Goal: Information Seeking & Learning: Learn about a topic

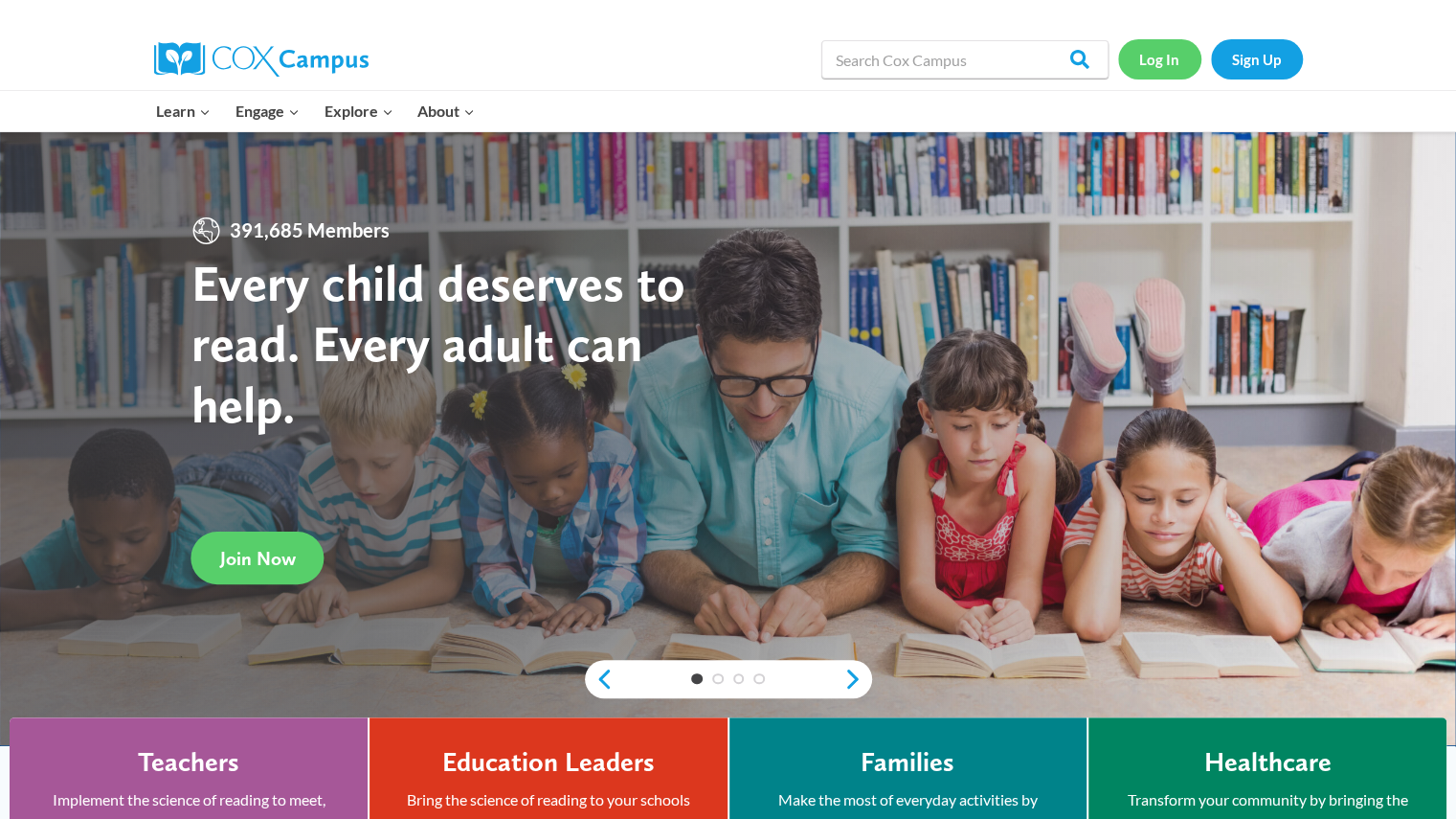
click at [1172, 61] on link "Log In" at bounding box center [1160, 59] width 83 height 39
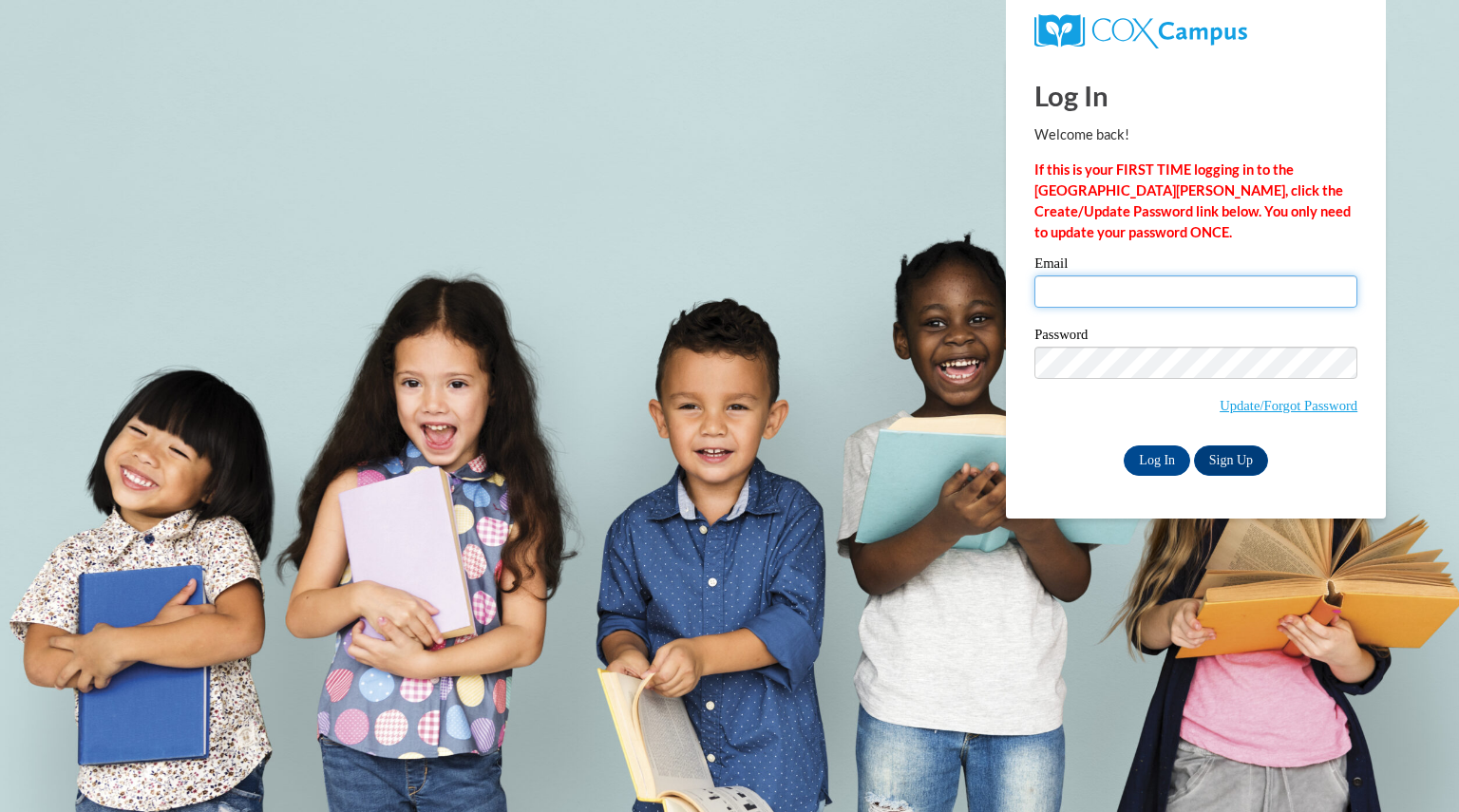
click at [1121, 290] on input "Email" at bounding box center [1195, 291] width 323 height 32
type input "marxmarissa@aasd.k12.wi.us"
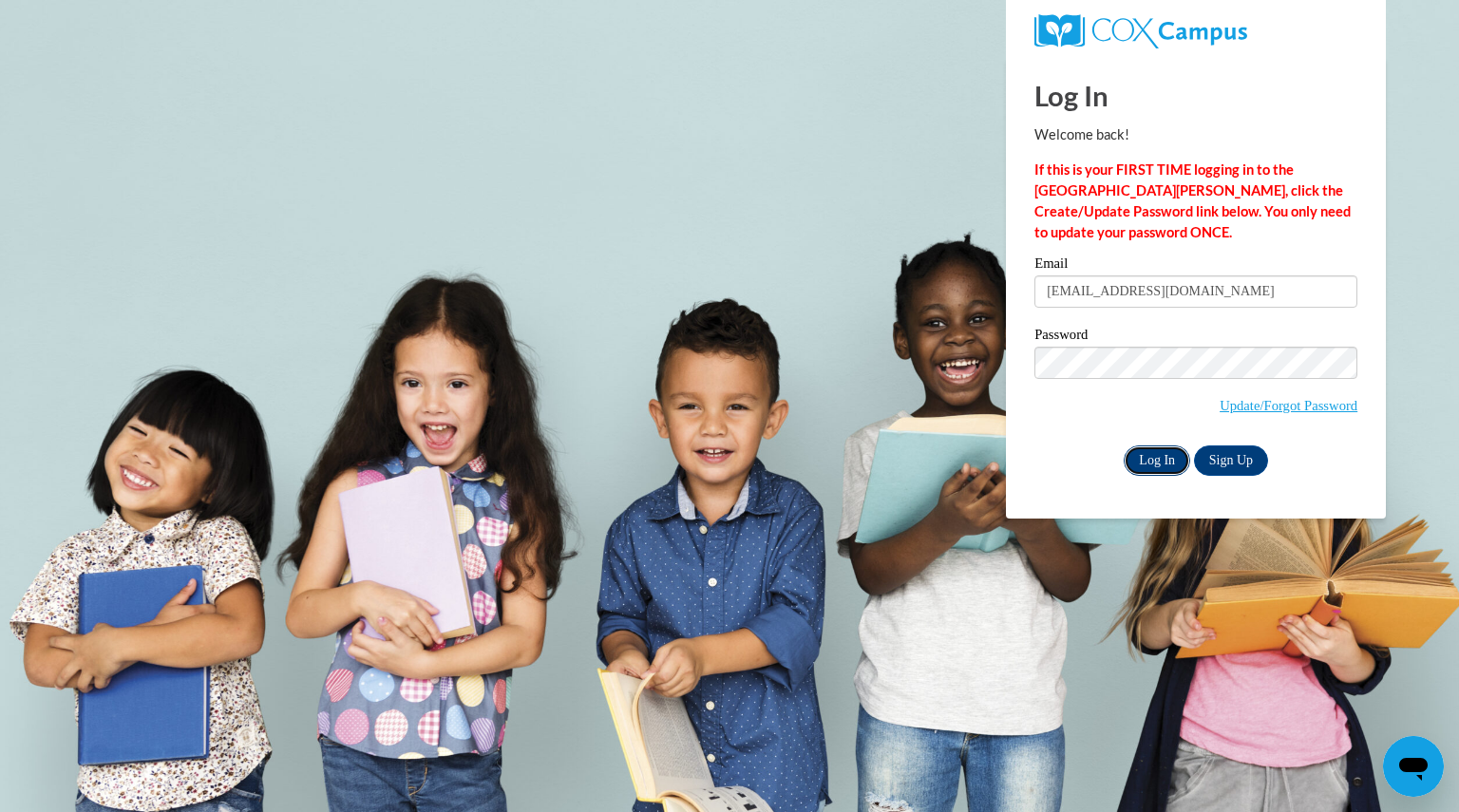
click at [1172, 452] on input "Log In" at bounding box center [1157, 460] width 66 height 30
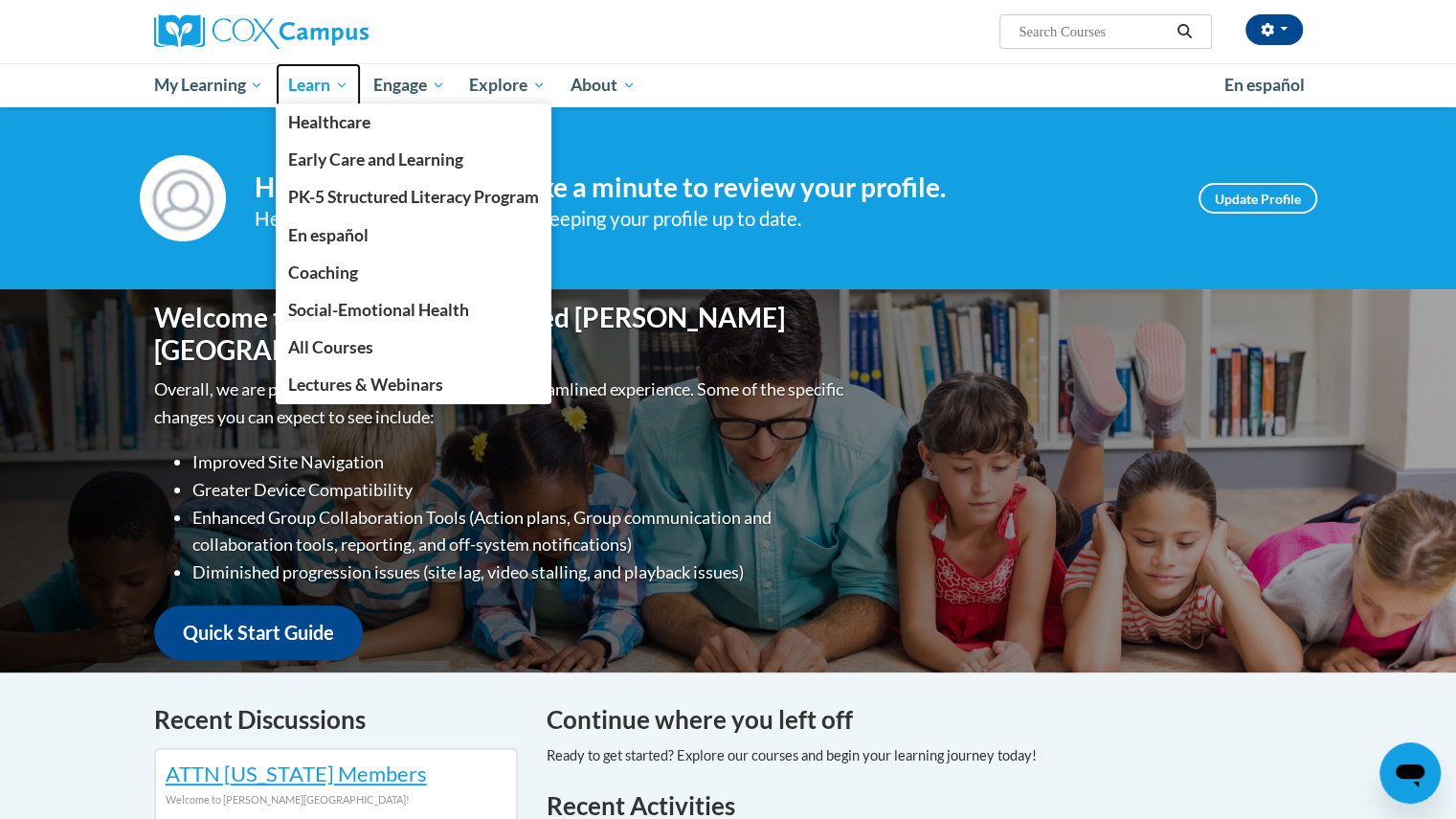
click at [313, 87] on span "Learn" at bounding box center [319, 84] width 61 height 23
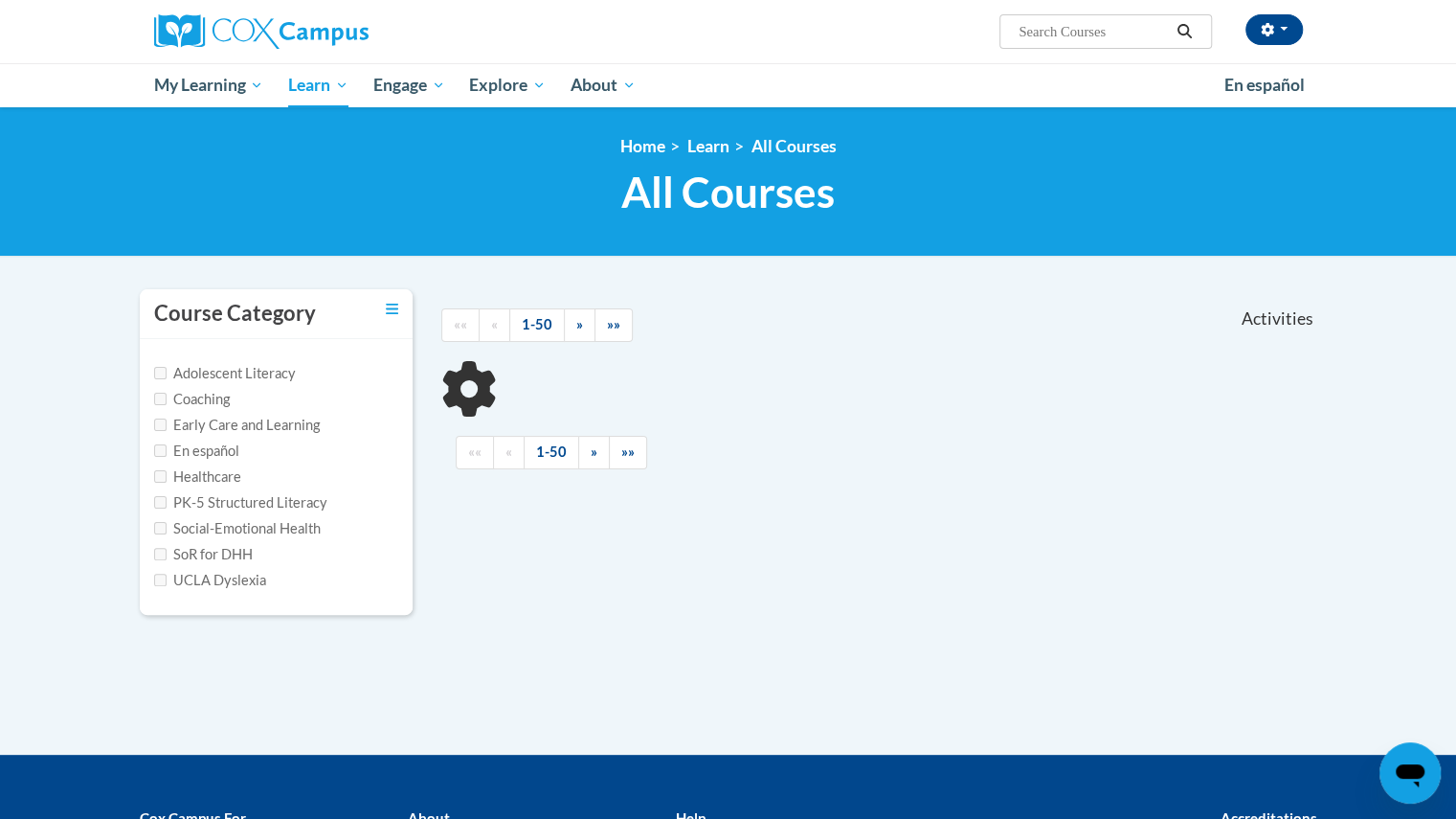
click at [1025, 37] on input "Search..." at bounding box center [1093, 31] width 153 height 23
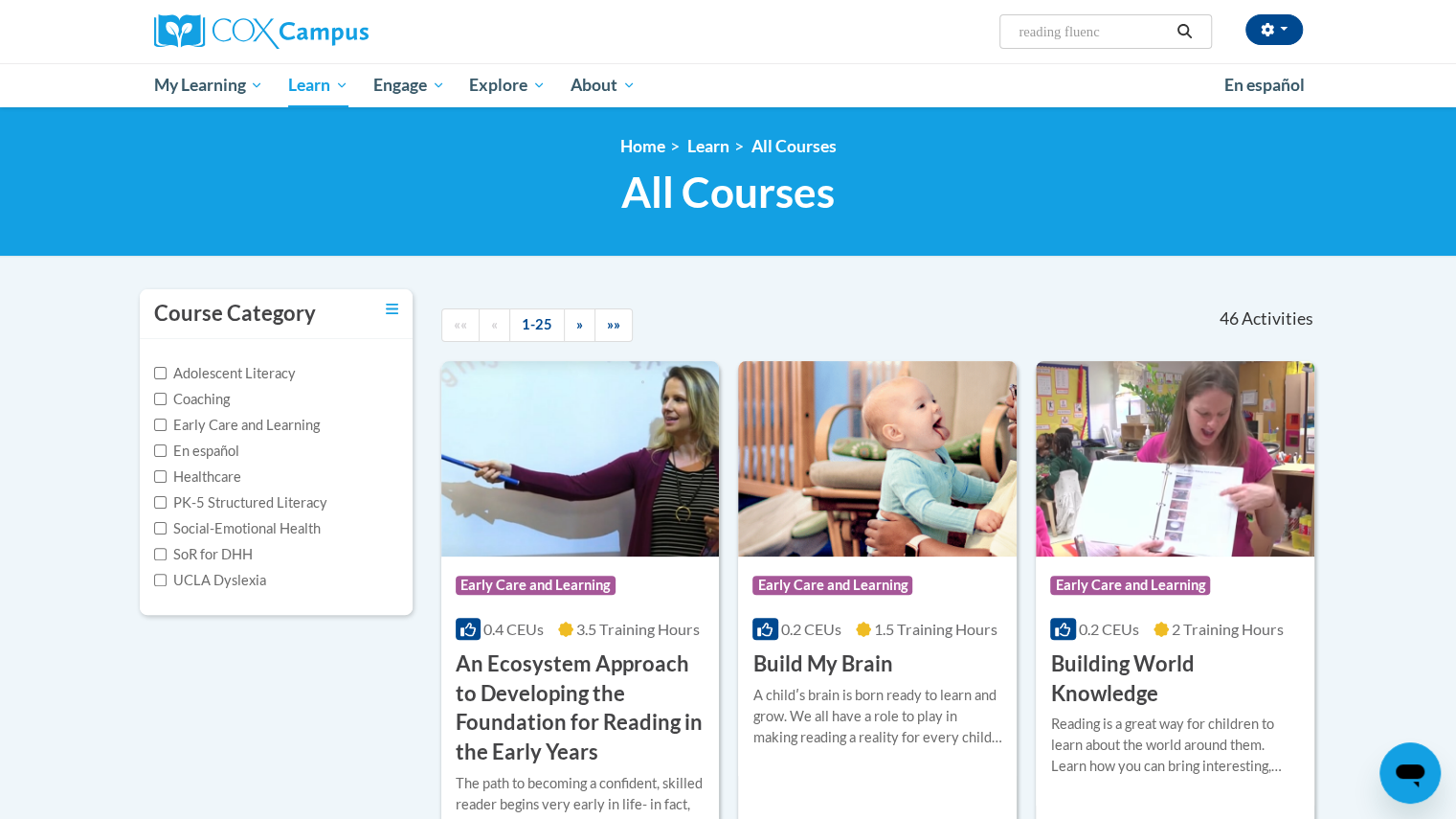
type input "reading fluency"
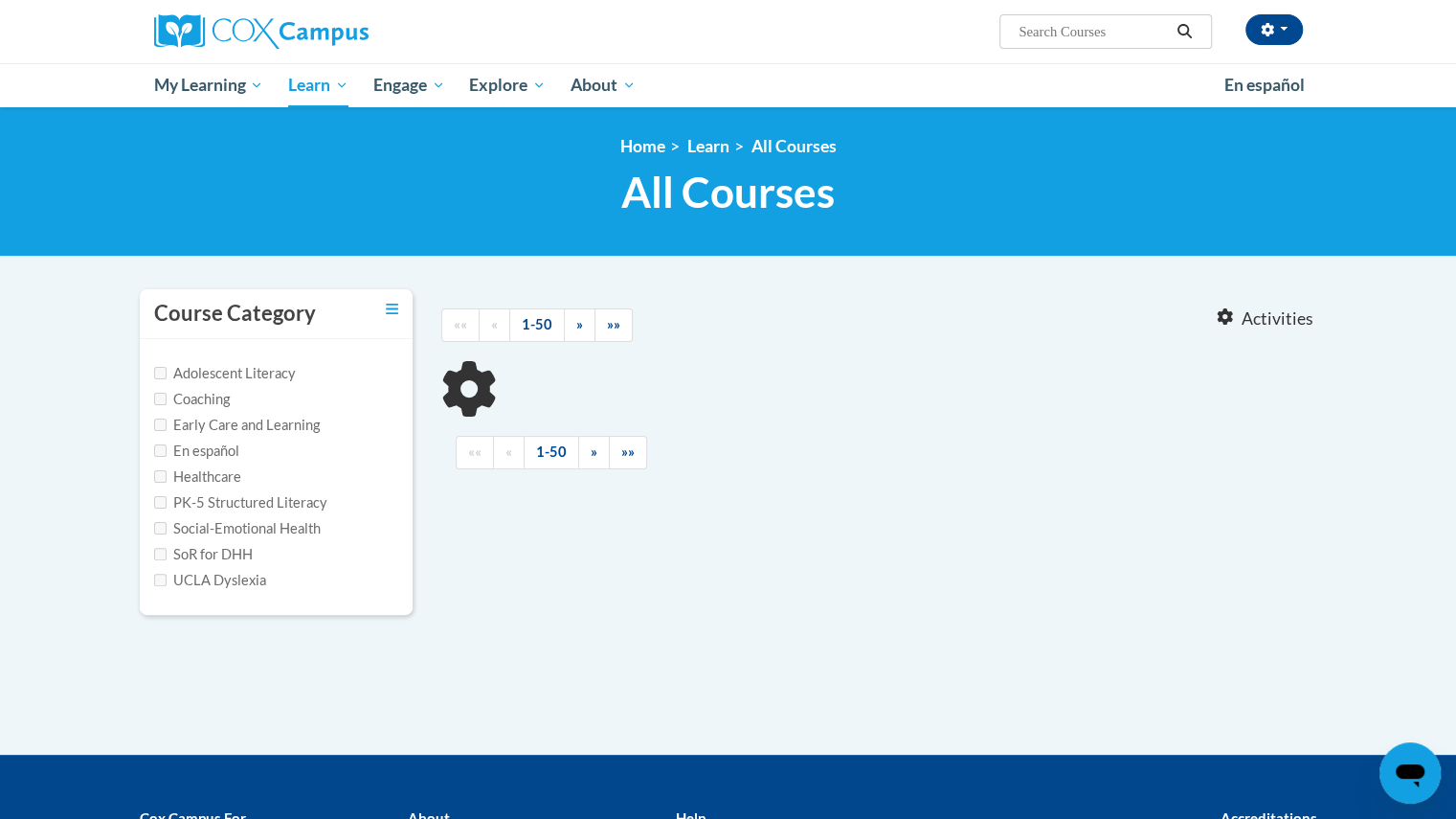
type input "reading fluency"
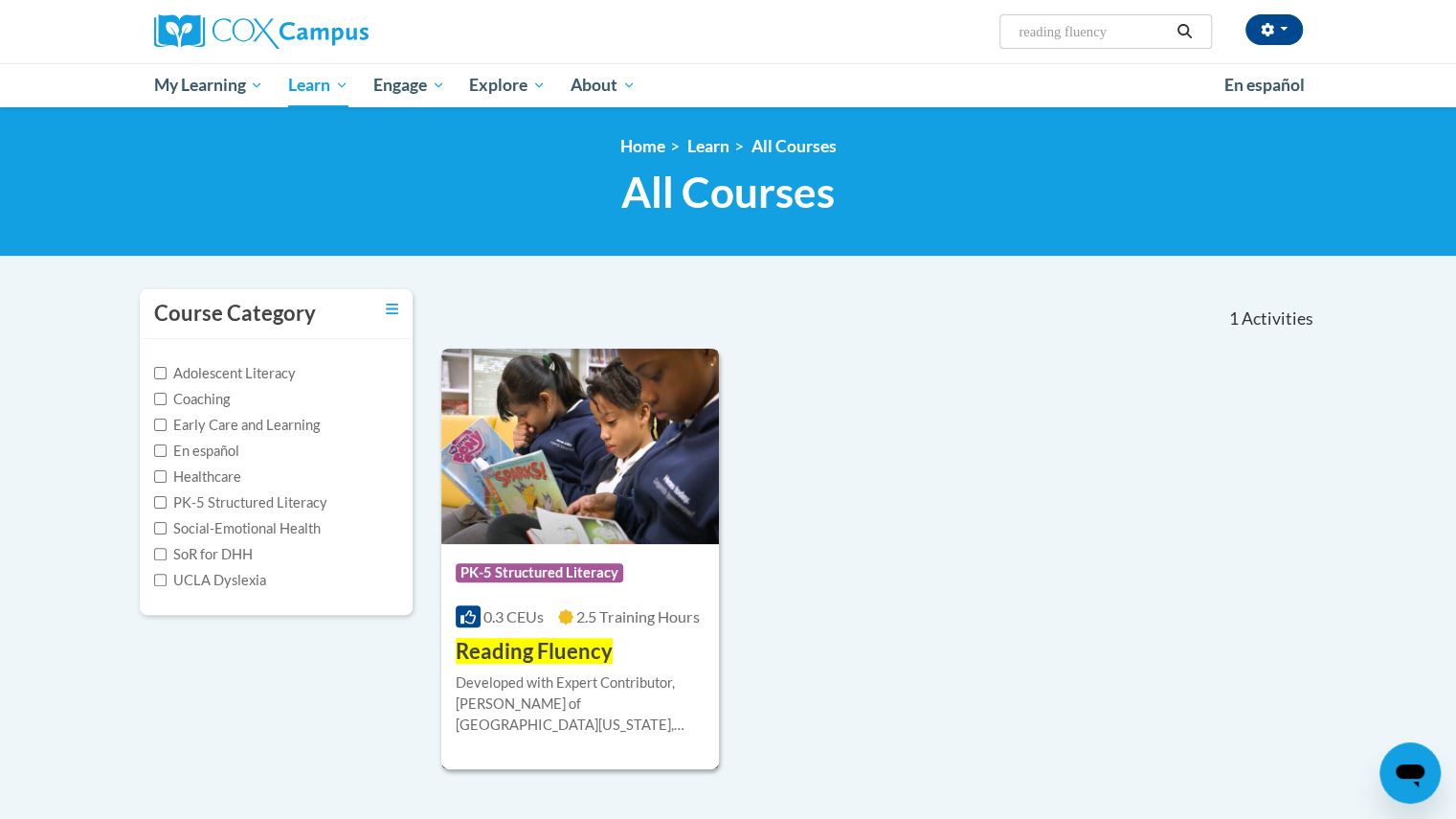
click at [599, 509] on img at bounding box center [580, 445] width 278 height 195
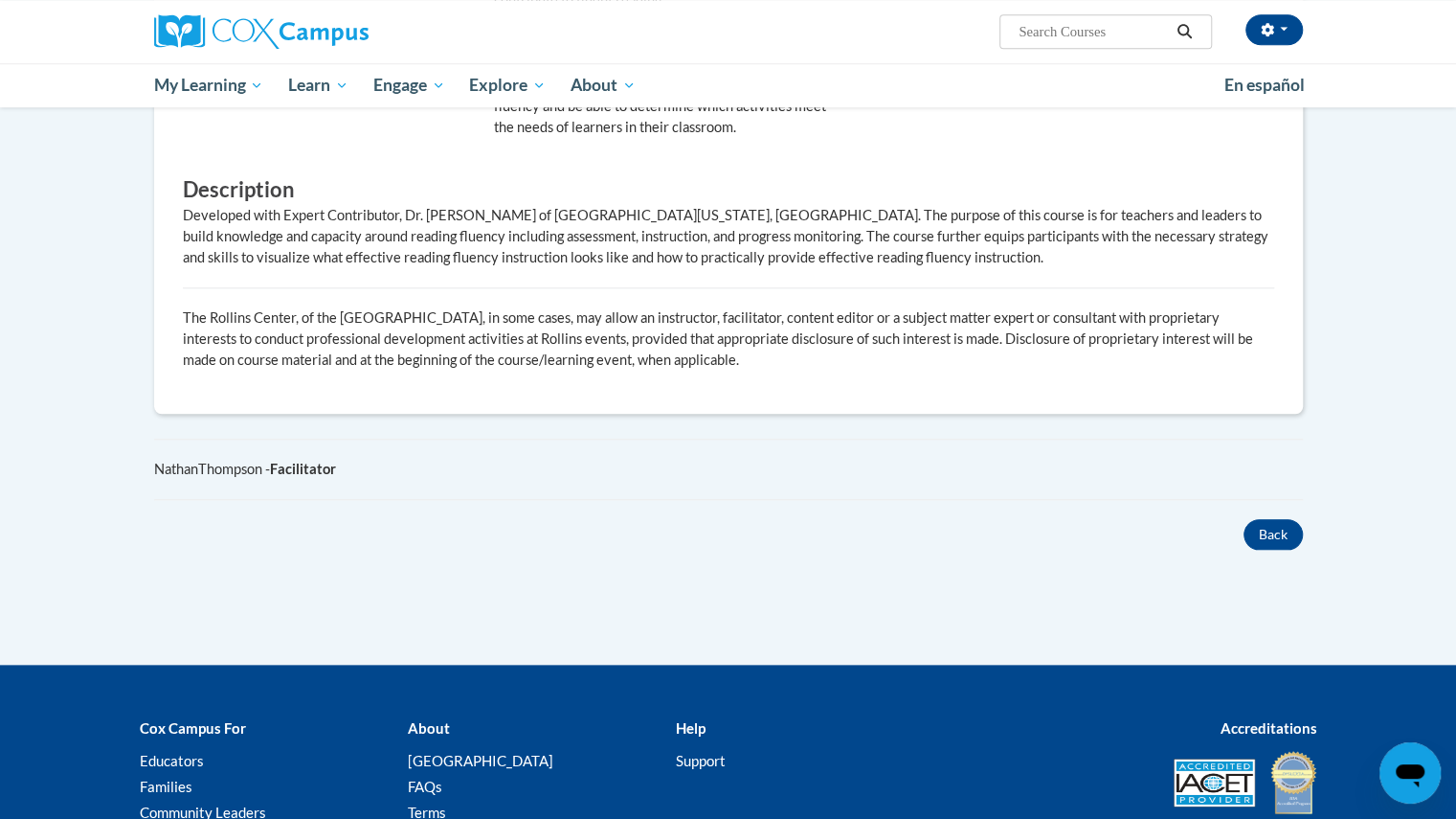
scroll to position [1066, 0]
